Goal: Task Accomplishment & Management: Use online tool/utility

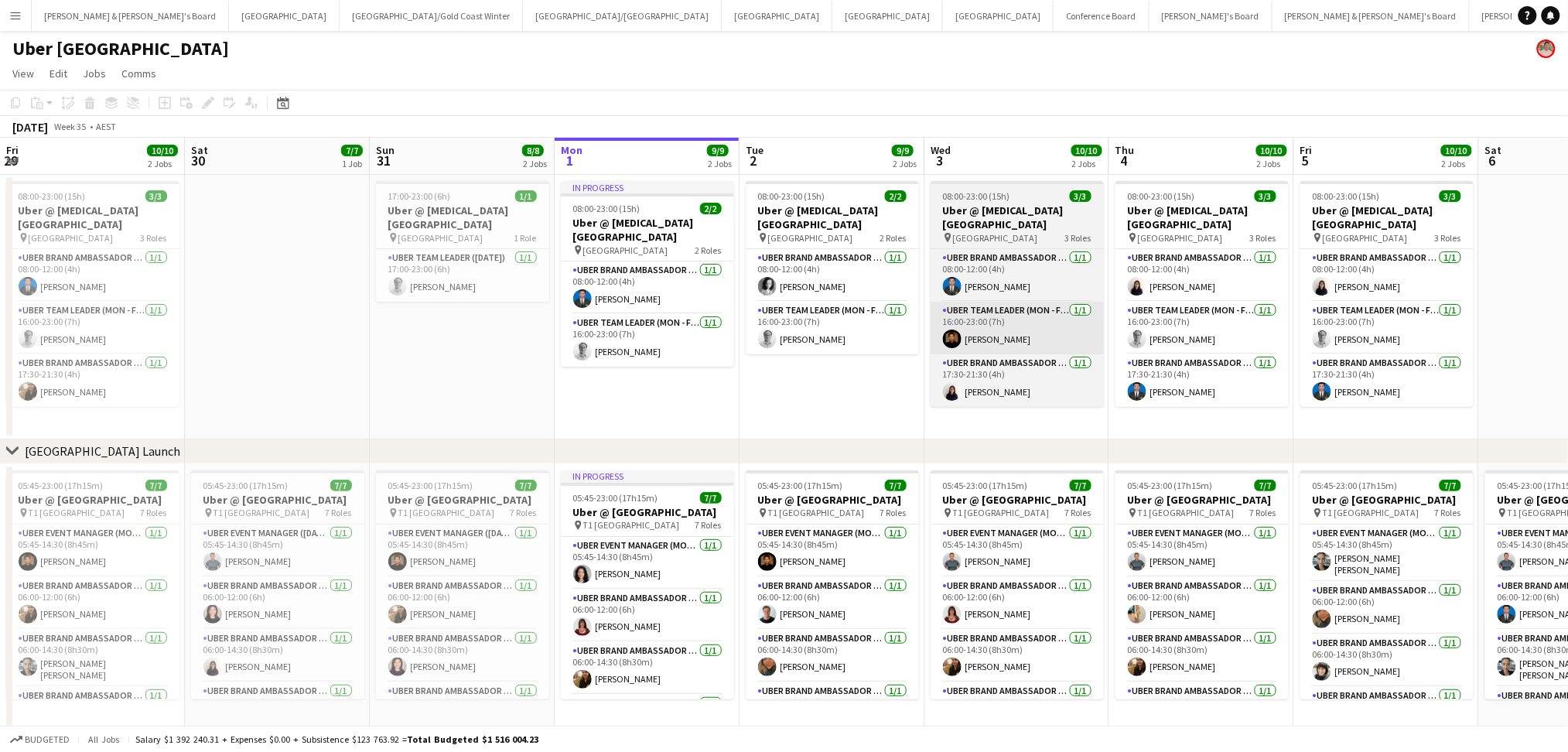
drag, startPoint x: 403, startPoint y: 364, endPoint x: 980, endPoint y: 345, distance: 577.3
click at [1049, 328] on app-calendar-viewport "Fri 29 10/10 2 Jobs Sat 30 7/7 1 Job Sun 31 8/8 2 Jobs Mon 1 9/9 2 Jobs Tue 2 9…" at bounding box center [784, 434] width 1568 height 593
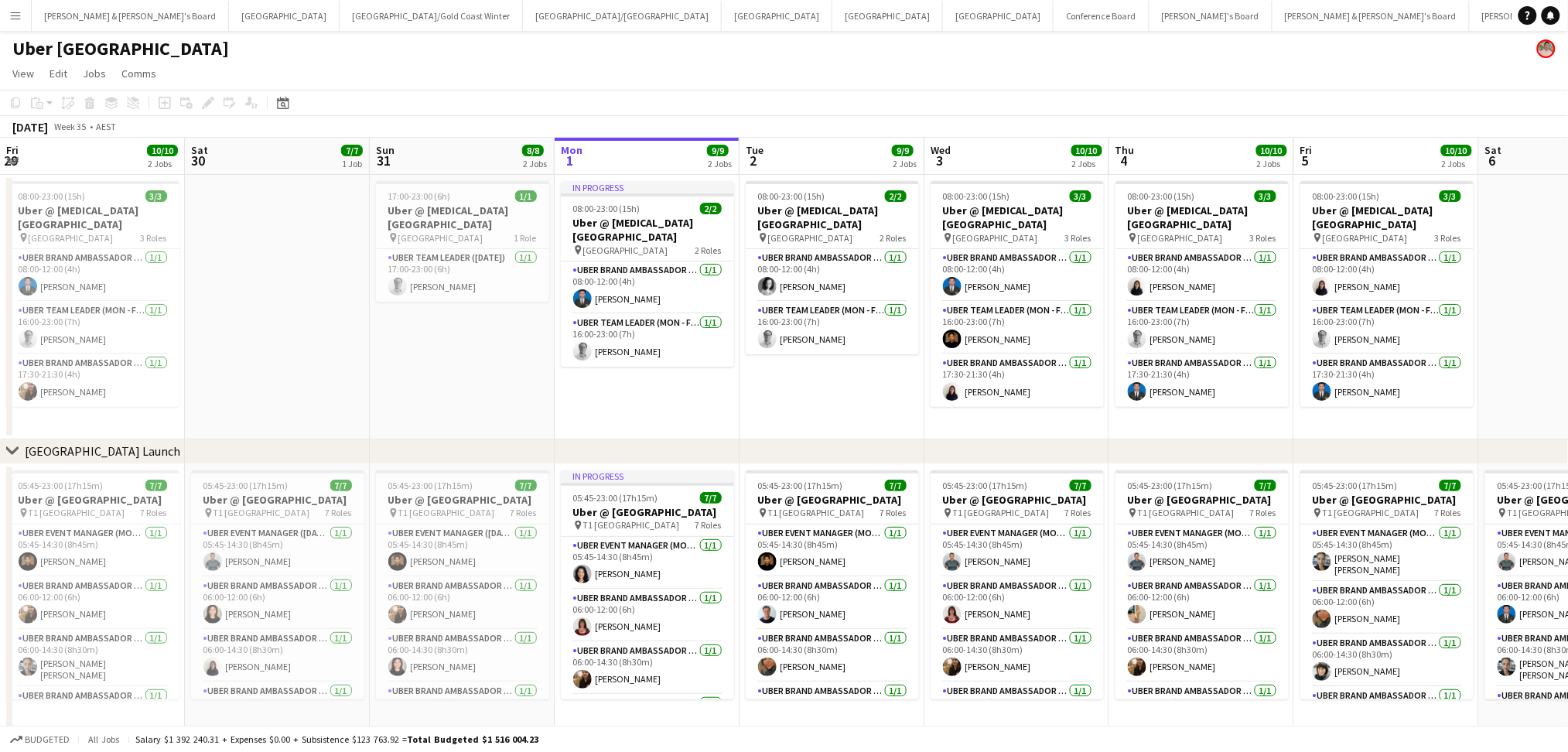
drag, startPoint x: 337, startPoint y: 371, endPoint x: 622, endPoint y: 356, distance: 285.4
click at [621, 356] on app-calendar-viewport "Fri 29 10/10 2 Jobs Sat 30 7/7 1 Job Sun 31 8/8 2 Jobs Mon 1 9/9 2 Jobs Tue 2 9…" at bounding box center [784, 434] width 1568 height 593
click at [311, 372] on app-date-cell at bounding box center [277, 306] width 185 height 265
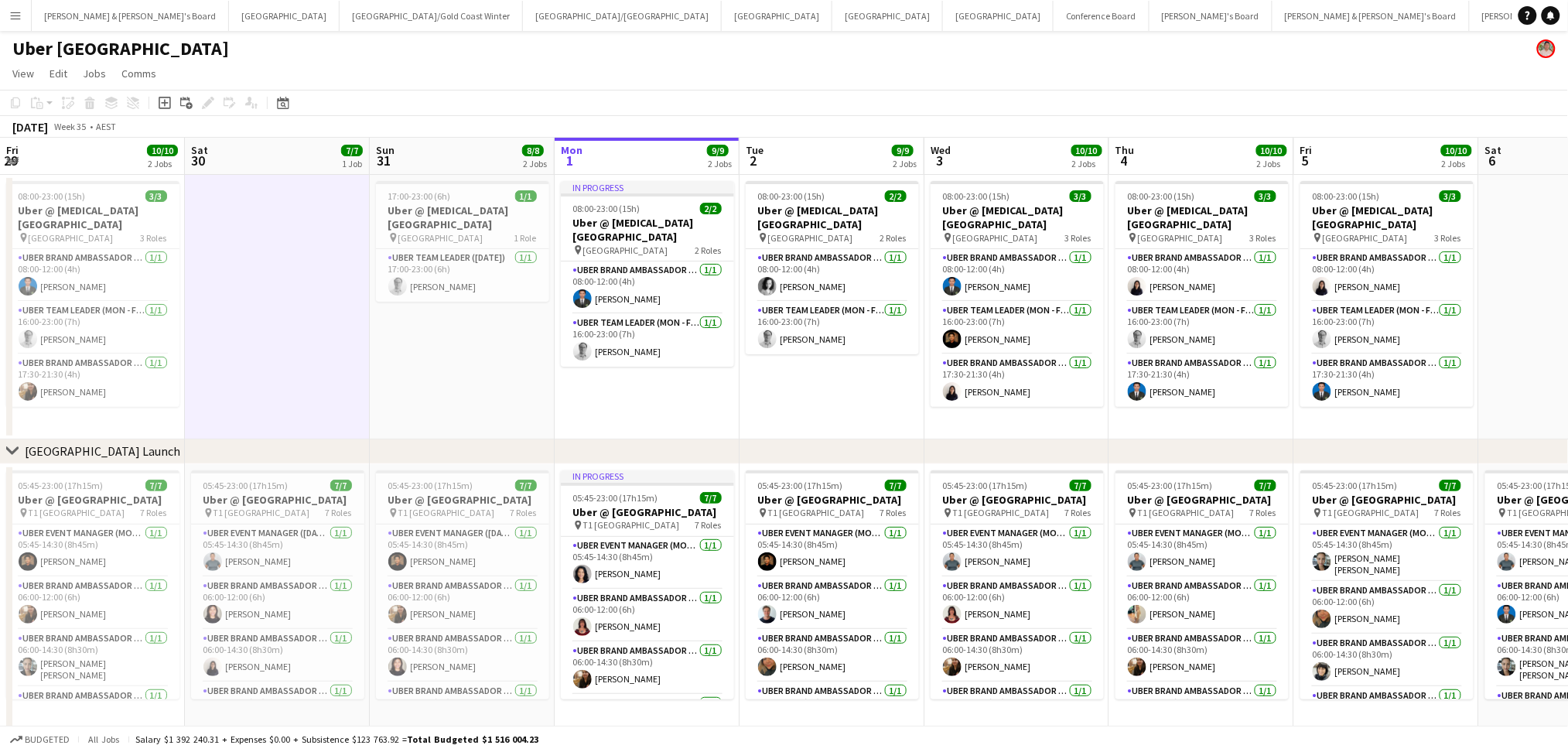
drag, startPoint x: 274, startPoint y: 378, endPoint x: 686, endPoint y: 398, distance: 412.5
click at [686, 398] on app-calendar-viewport "Fri 29 10/10 2 Jobs Sat 30 7/7 1 Job Sun 31 8/8 2 Jobs Mon 1 9/9 2 Jobs Tue 2 9…" at bounding box center [784, 434] width 1568 height 593
drag, startPoint x: 246, startPoint y: 394, endPoint x: 647, endPoint y: 379, distance: 401.3
click at [645, 379] on app-calendar-viewport "Fri 29 10/10 2 Jobs Sat 30 7/7 1 Job Sun 31 8/8 2 Jobs Mon 1 9/9 2 Jobs Tue 2 9…" at bounding box center [784, 434] width 1568 height 593
click at [497, 389] on app-date-cell "17:00-23:00 (6h) 1/1 Uber @ [MEDICAL_DATA][GEOGRAPHIC_DATA] pin Sydney Airport …" at bounding box center [462, 306] width 185 height 265
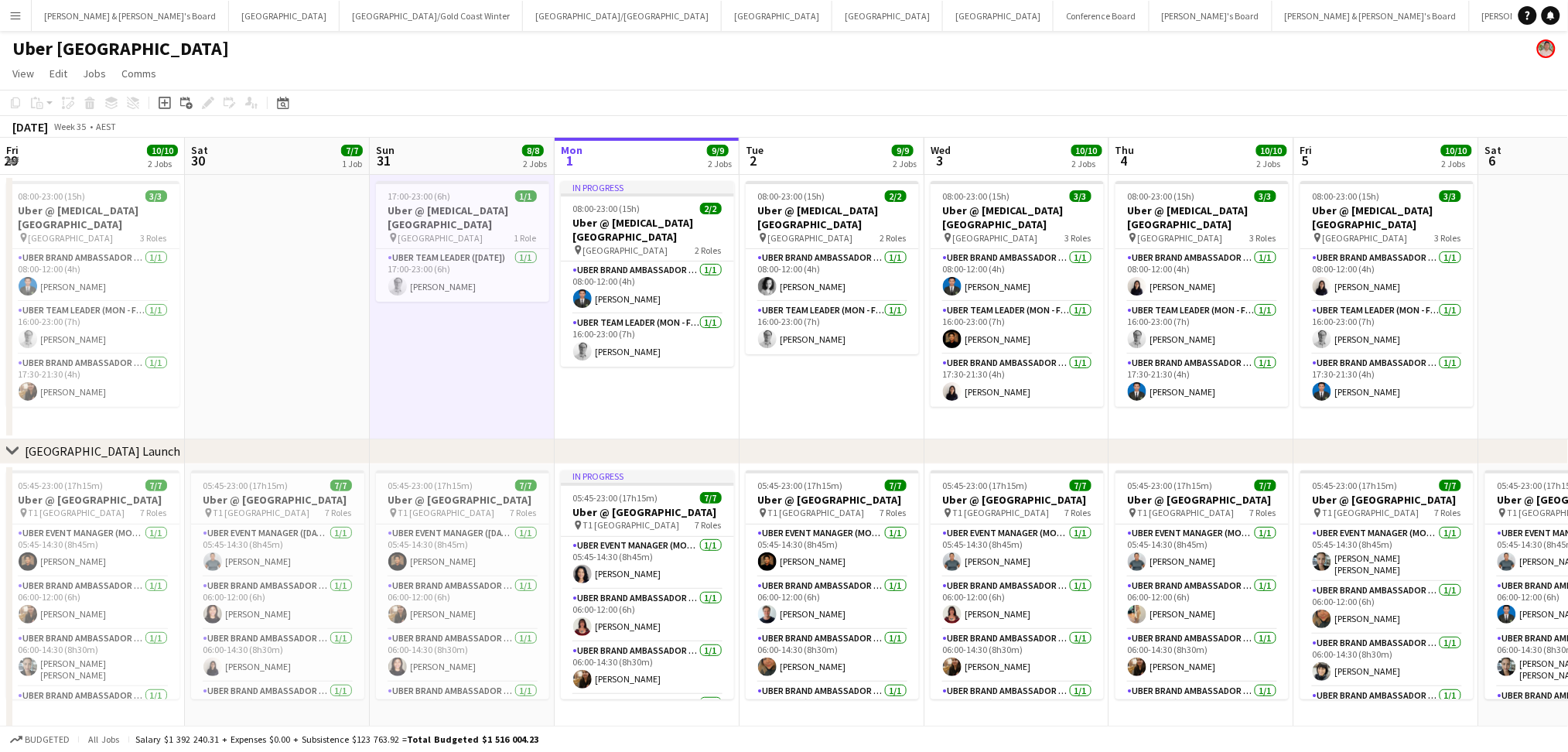
drag, startPoint x: 328, startPoint y: 379, endPoint x: 474, endPoint y: 314, distance: 159.8
click at [560, 364] on app-calendar-viewport "Fri 29 10/10 2 Jobs Sat 30 7/7 1 Job Sun 31 8/8 2 Jobs Mon 1 9/9 2 Jobs Tue 2 9…" at bounding box center [784, 434] width 1568 height 593
